Goal: Transaction & Acquisition: Download file/media

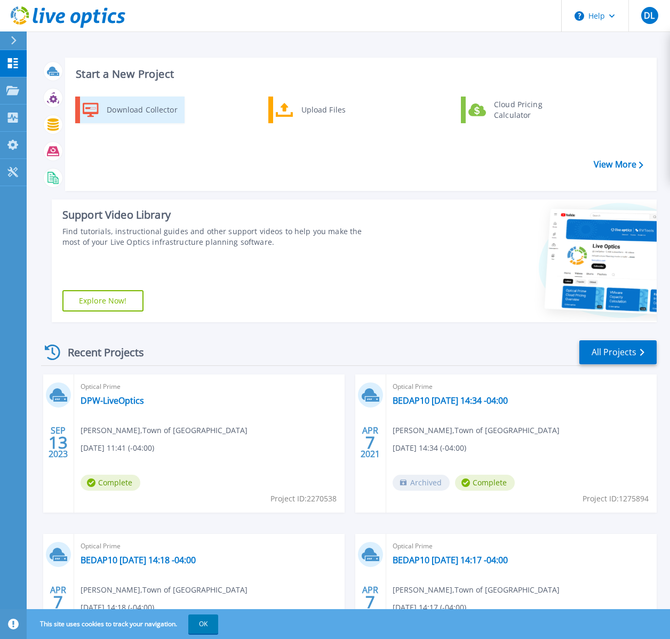
click at [122, 112] on div "Download Collector" at bounding box center [141, 109] width 81 height 21
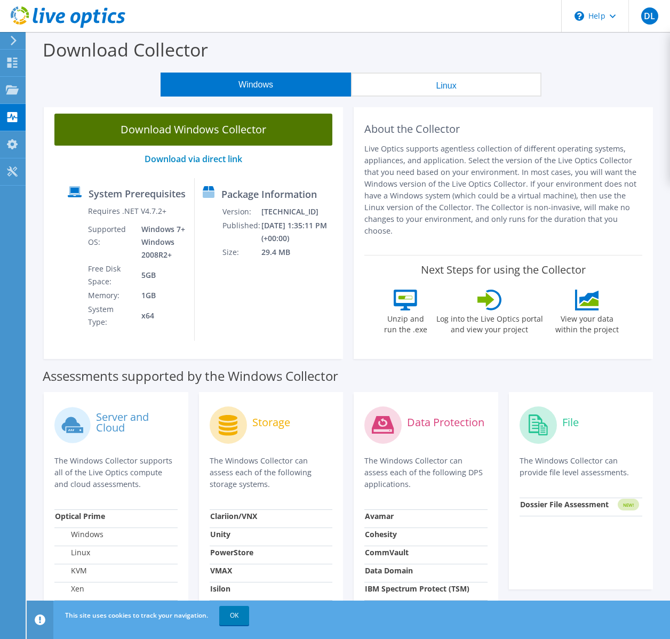
click at [265, 126] on link "Download Windows Collector" at bounding box center [193, 130] width 278 height 32
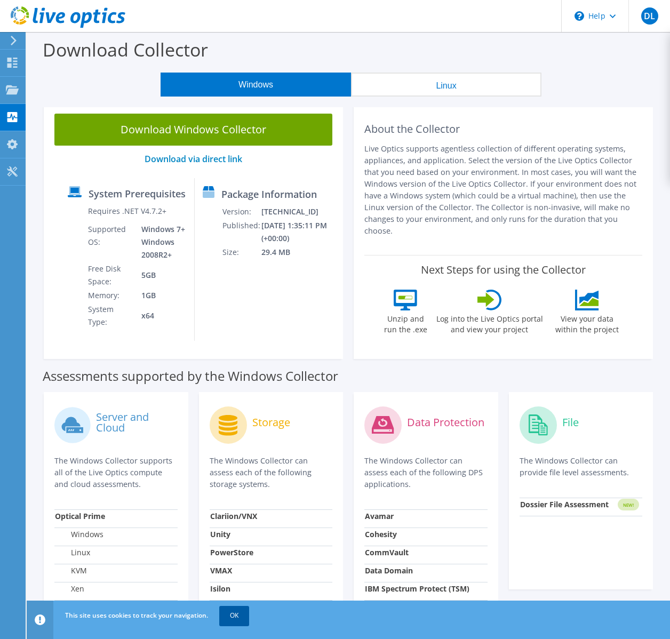
click at [230, 618] on link "OK" at bounding box center [234, 615] width 30 height 19
